Goal: Check status

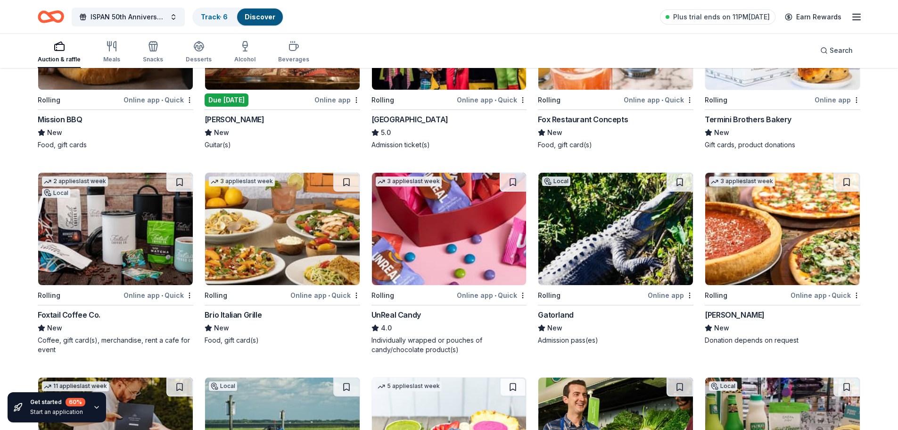
scroll to position [3024, 0]
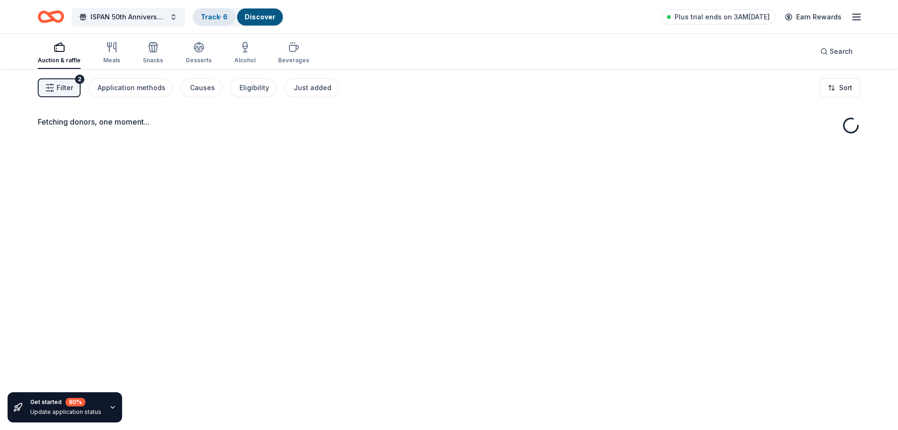
click at [206, 17] on link "Track · 6" at bounding box center [214, 17] width 27 height 8
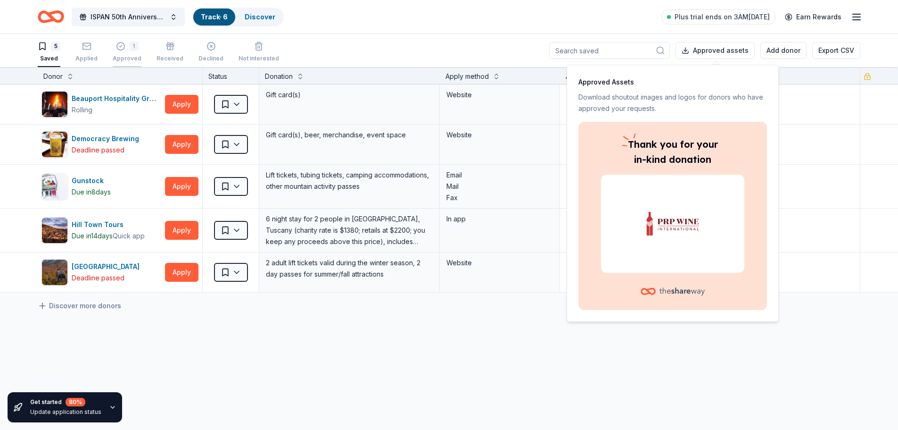
click at [129, 50] on div "1" at bounding box center [133, 45] width 9 height 9
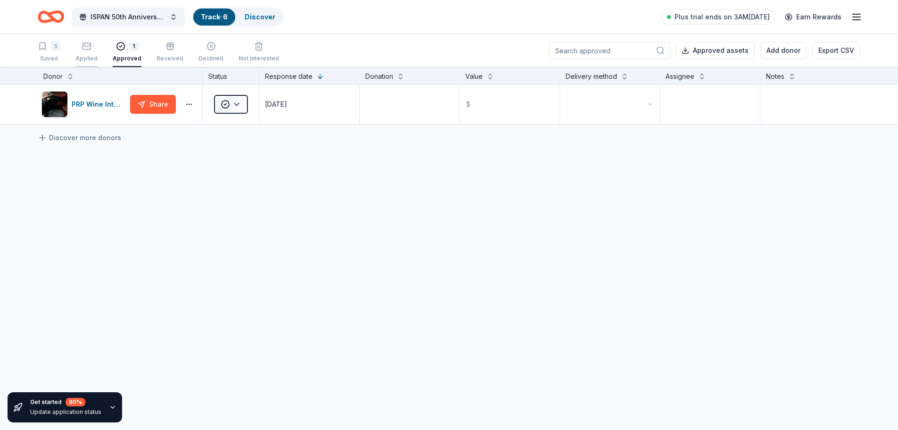
click at [82, 53] on div "Applied" at bounding box center [86, 51] width 22 height 21
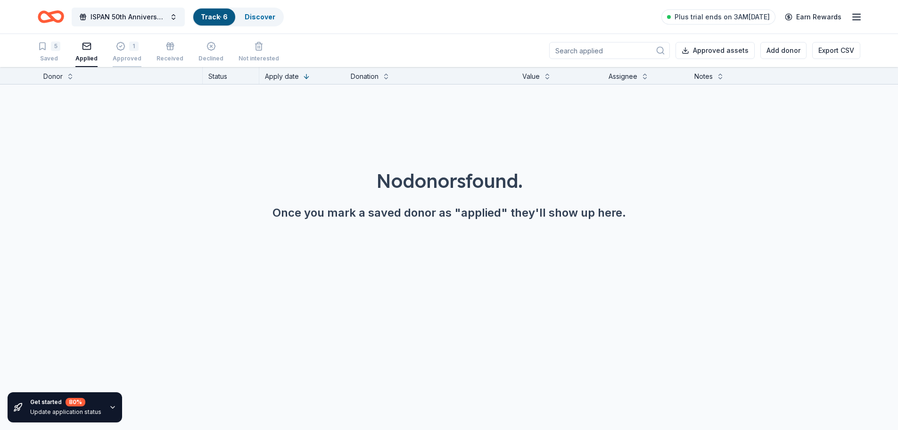
click at [125, 47] on div "1" at bounding box center [127, 45] width 29 height 9
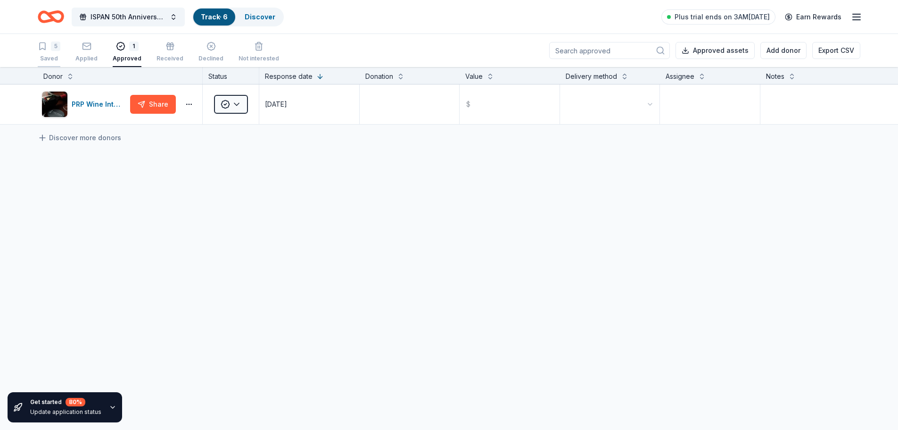
click at [44, 50] on icon "button" at bounding box center [42, 45] width 9 height 9
